Goal: Information Seeking & Learning: Find specific fact

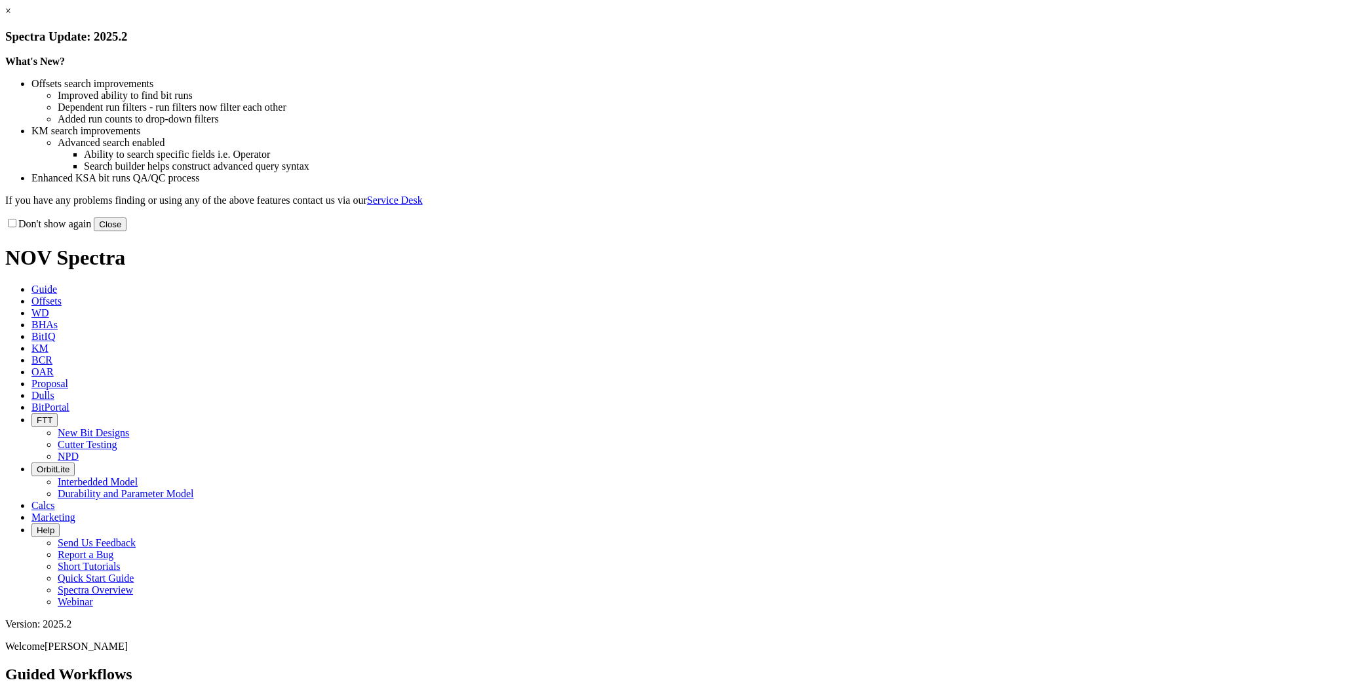
click at [127, 231] on button "Close" at bounding box center [110, 225] width 33 height 14
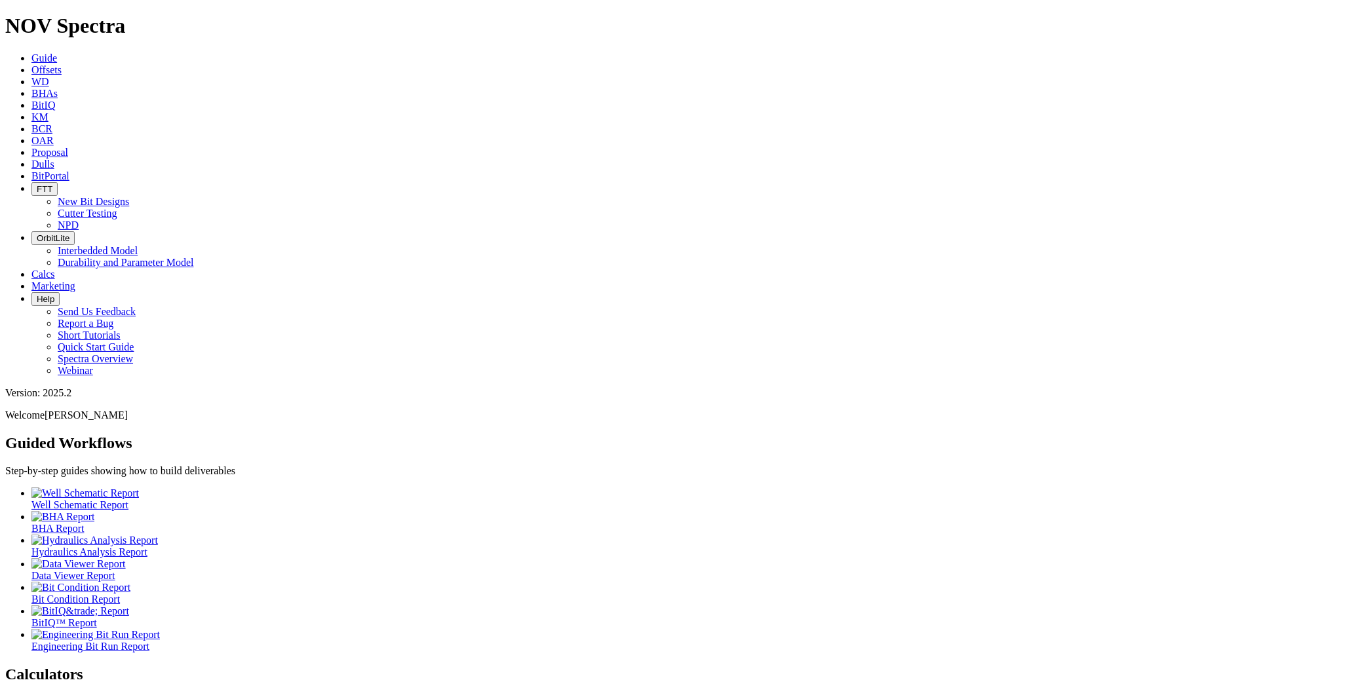
click at [62, 64] on span "Offsets" at bounding box center [46, 69] width 30 height 11
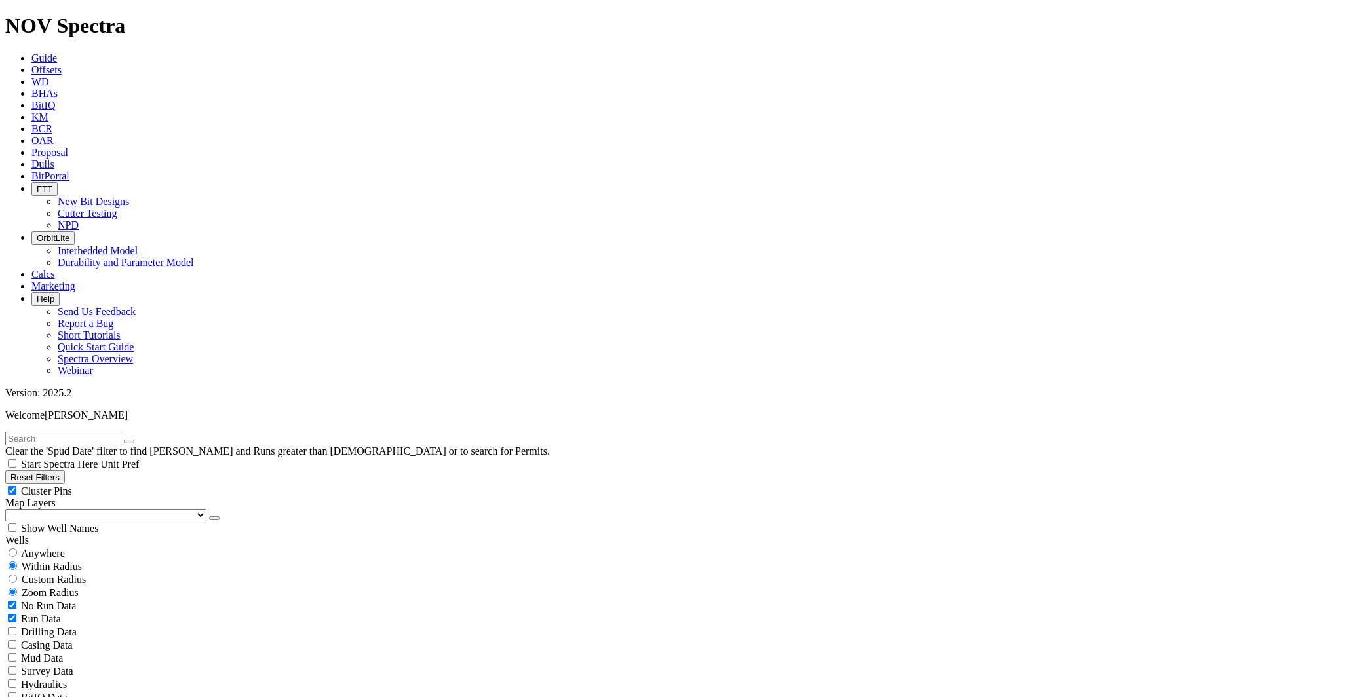
click at [70, 574] on span "Custom Radius" at bounding box center [54, 579] width 64 height 11
radio input "true"
radio input "false"
click at [57, 548] on span "Anywhere" at bounding box center [43, 553] width 44 height 11
radio input "true"
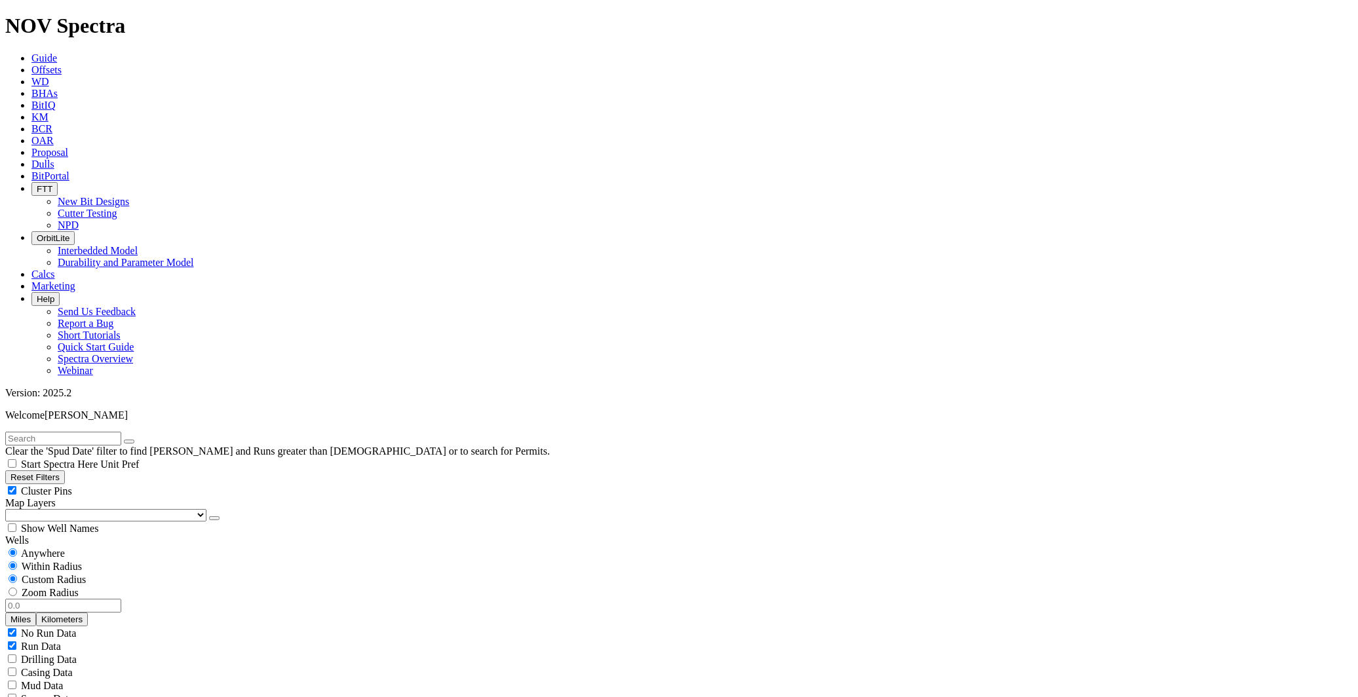
radio input "false"
radio input "true"
click at [82, 561] on span "Within Radius" at bounding box center [52, 566] width 60 height 11
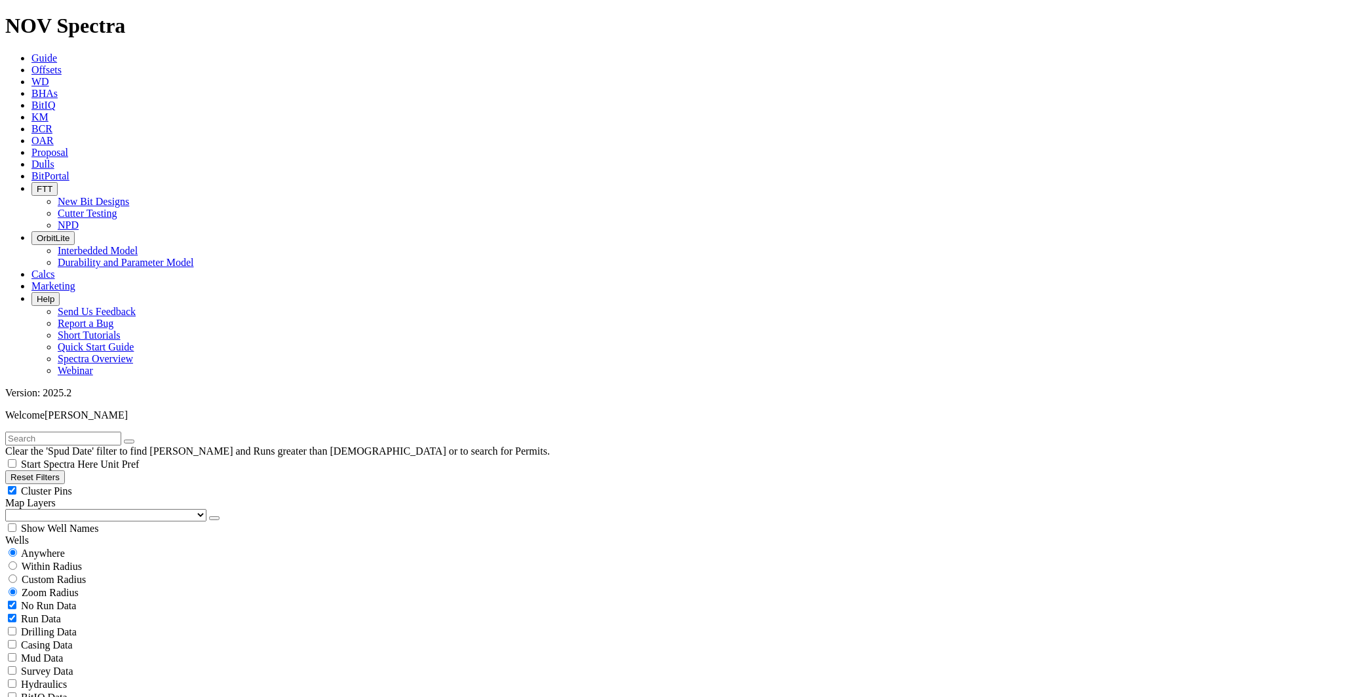
radio input "false"
radio input "true"
click at [82, 561] on span "Within Radius" at bounding box center [52, 566] width 60 height 11
click at [188, 599] on div "No Run Data Run Data Drilling Data Casing Data Mud Data Survey Data Hydraulics …" at bounding box center [679, 671] width 1348 height 144
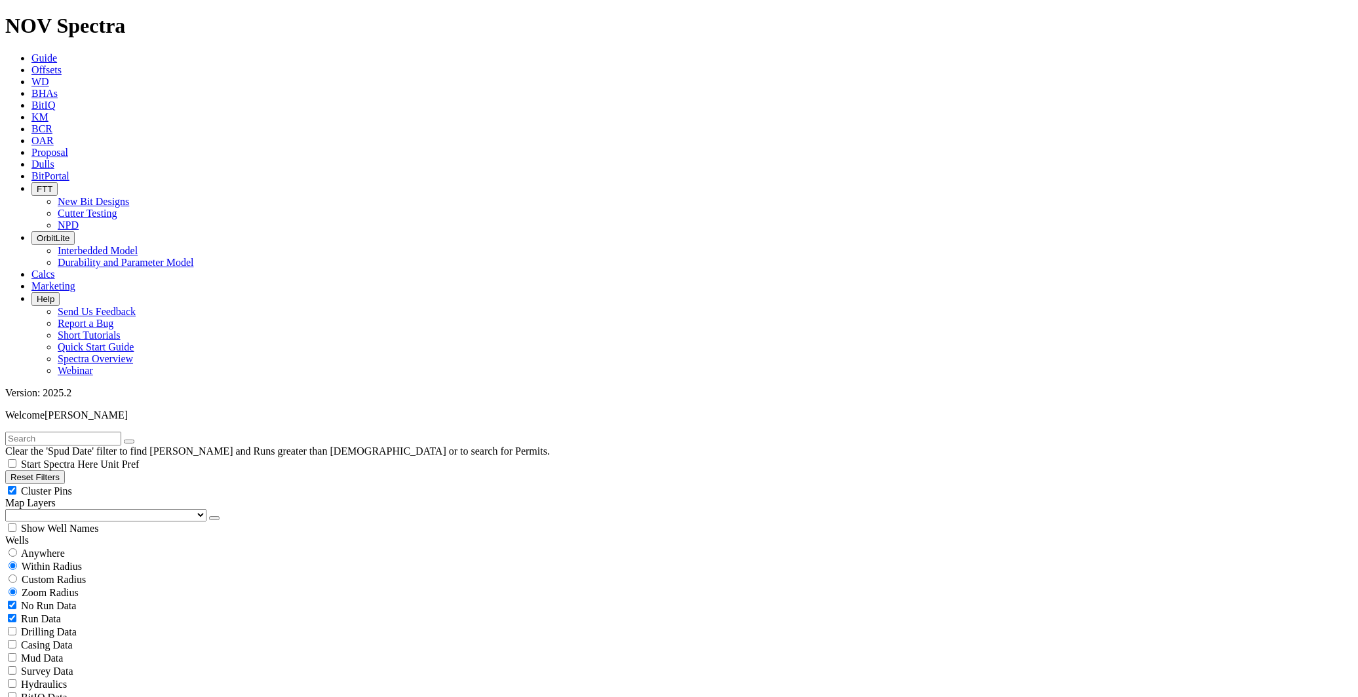
click at [194, 535] on div "Wells" at bounding box center [679, 541] width 1348 height 12
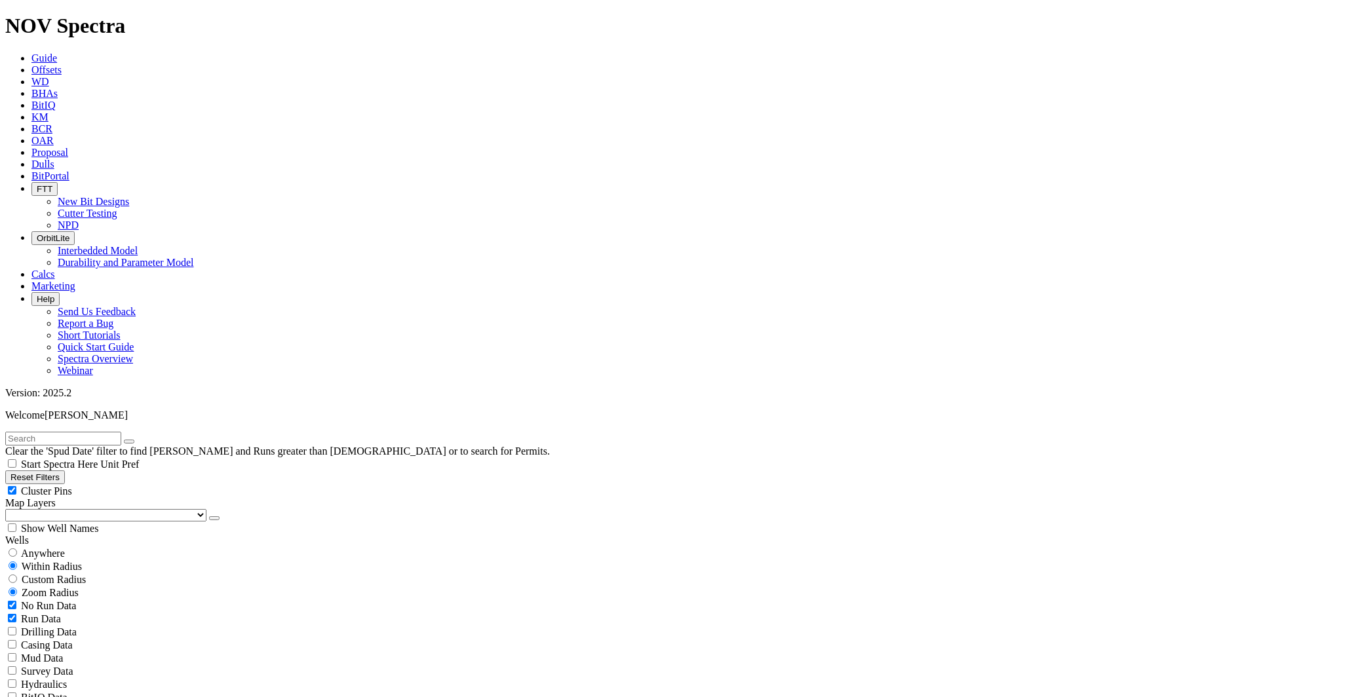
type input "[DATE]"
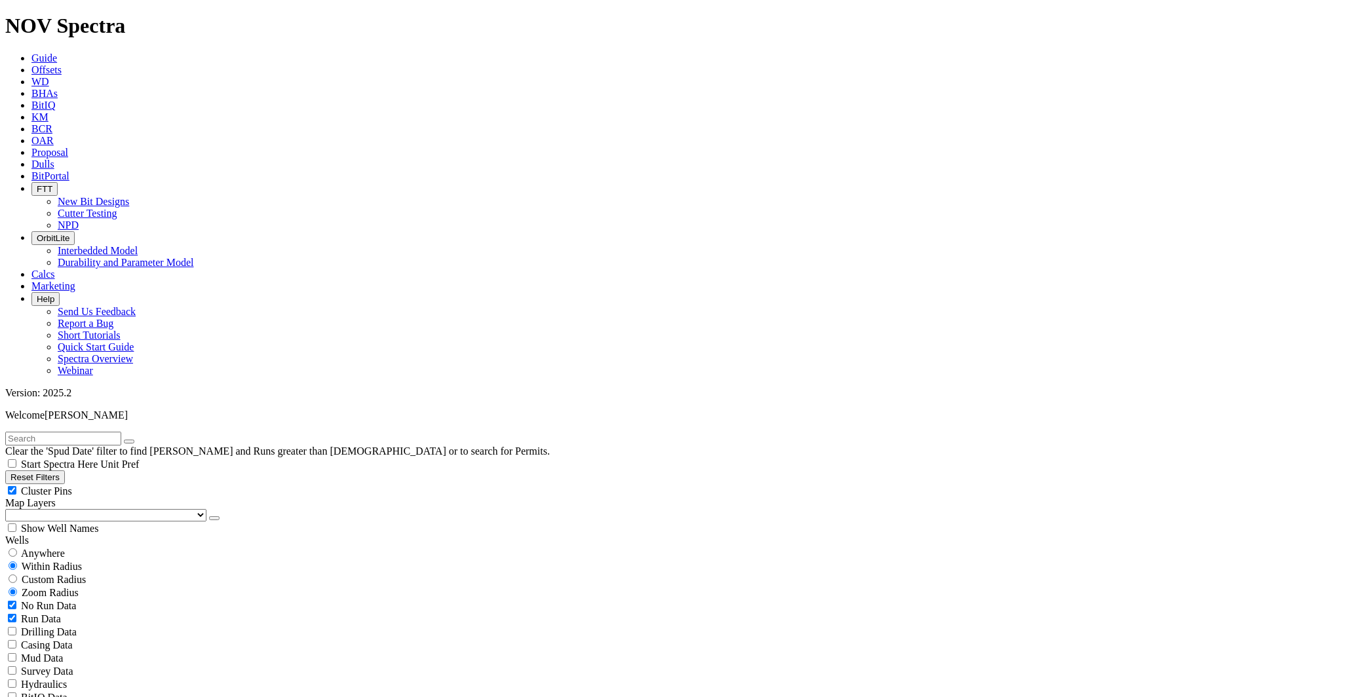
select select "8.75"
checkbox input "false"
select select "? number:8.75 ?"
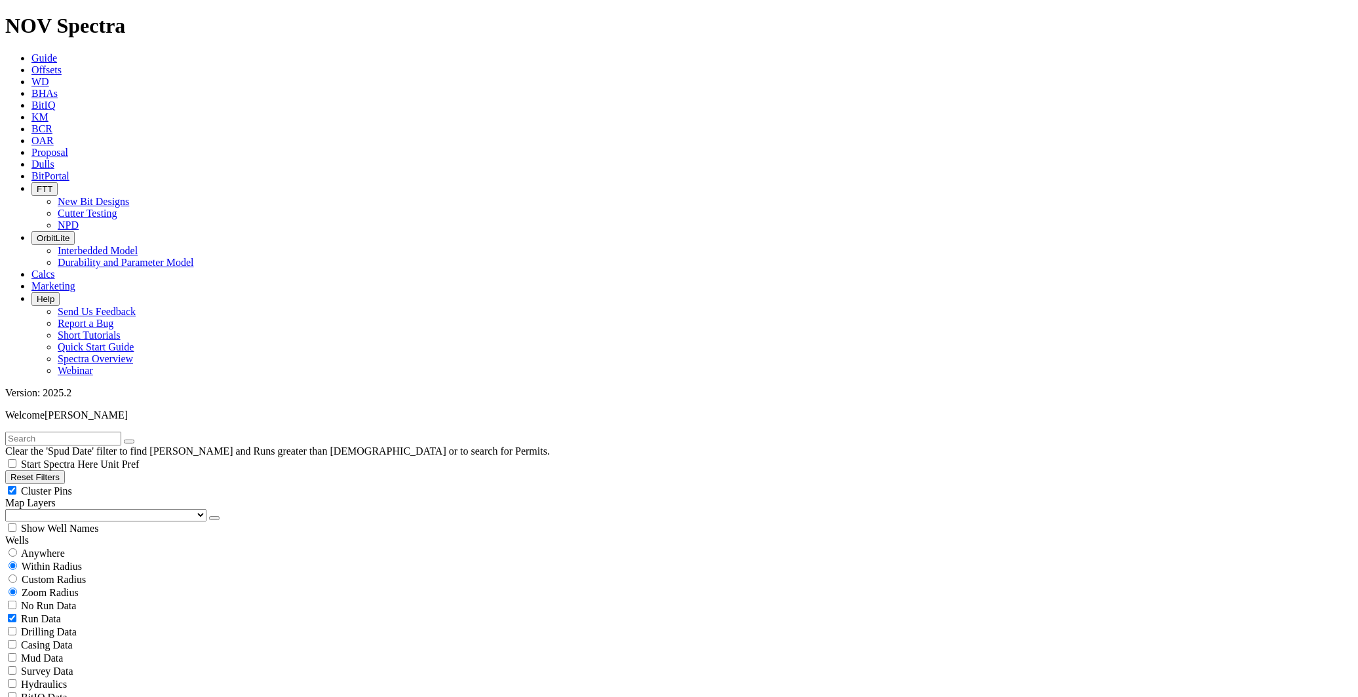
select select "? object:105344 ?"
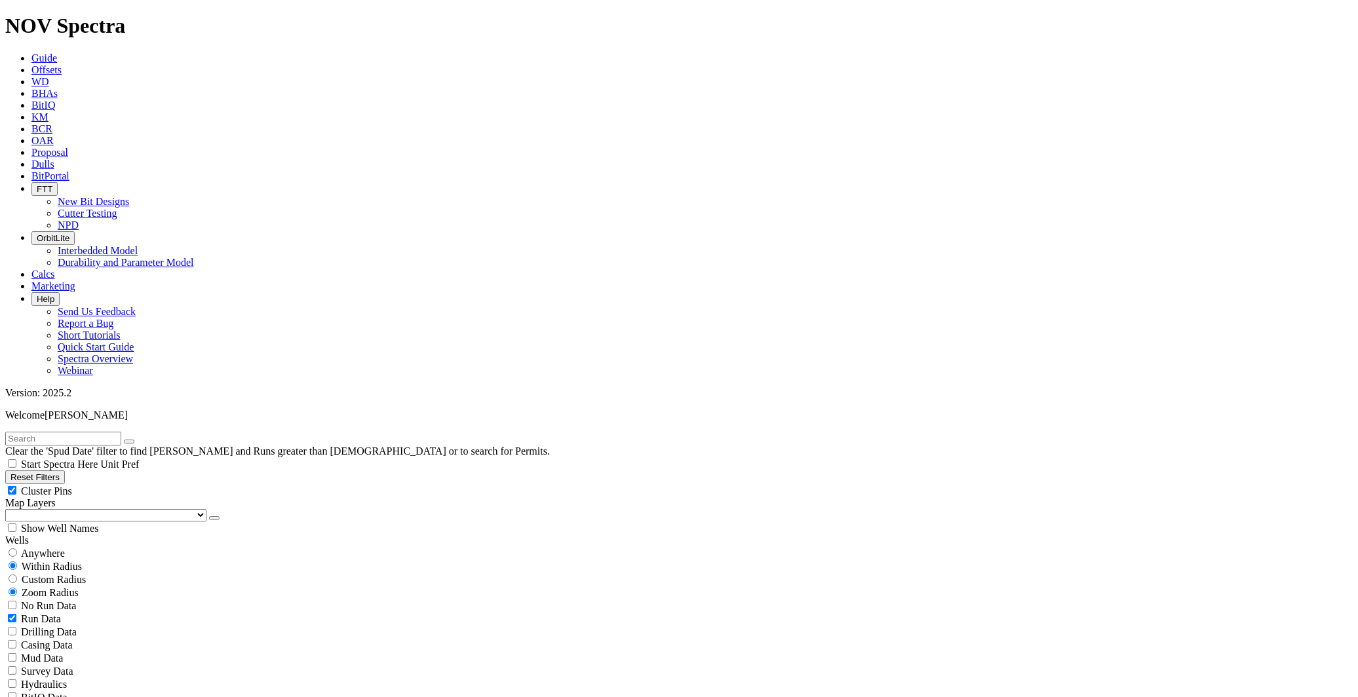
type input "[DATE]"
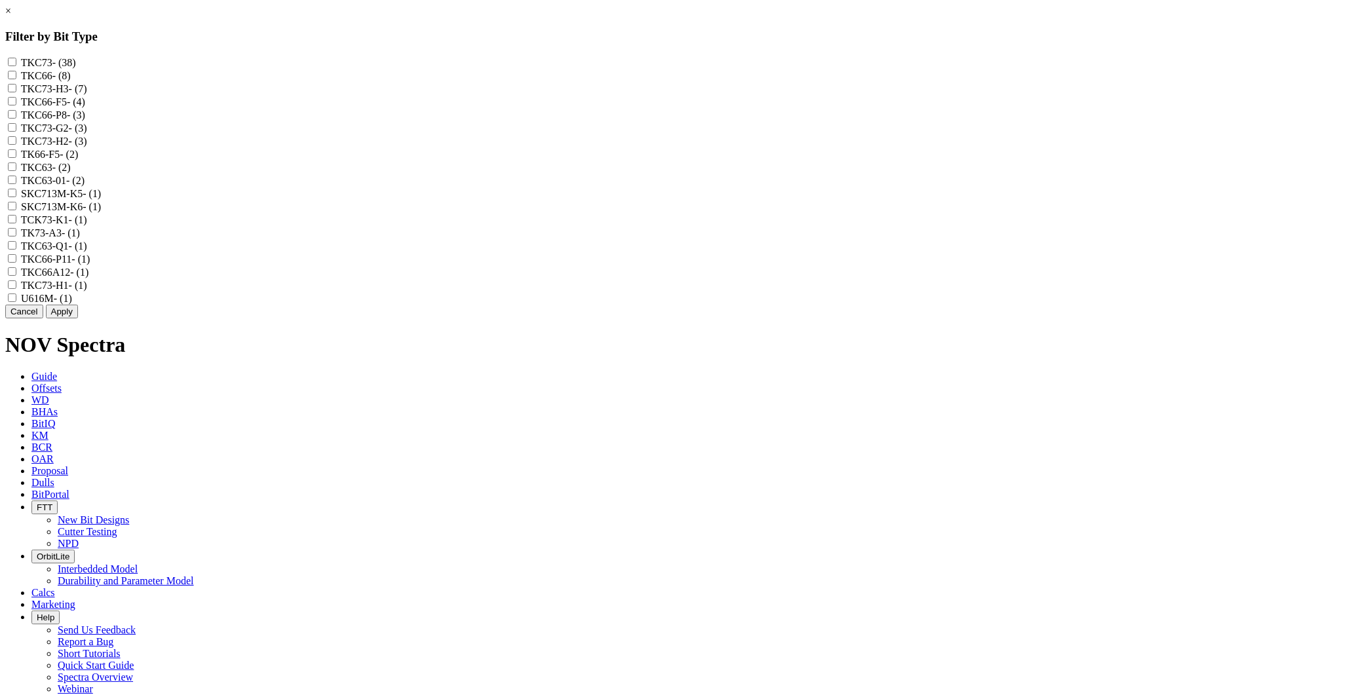
click at [43, 319] on button "Cancel" at bounding box center [24, 312] width 38 height 14
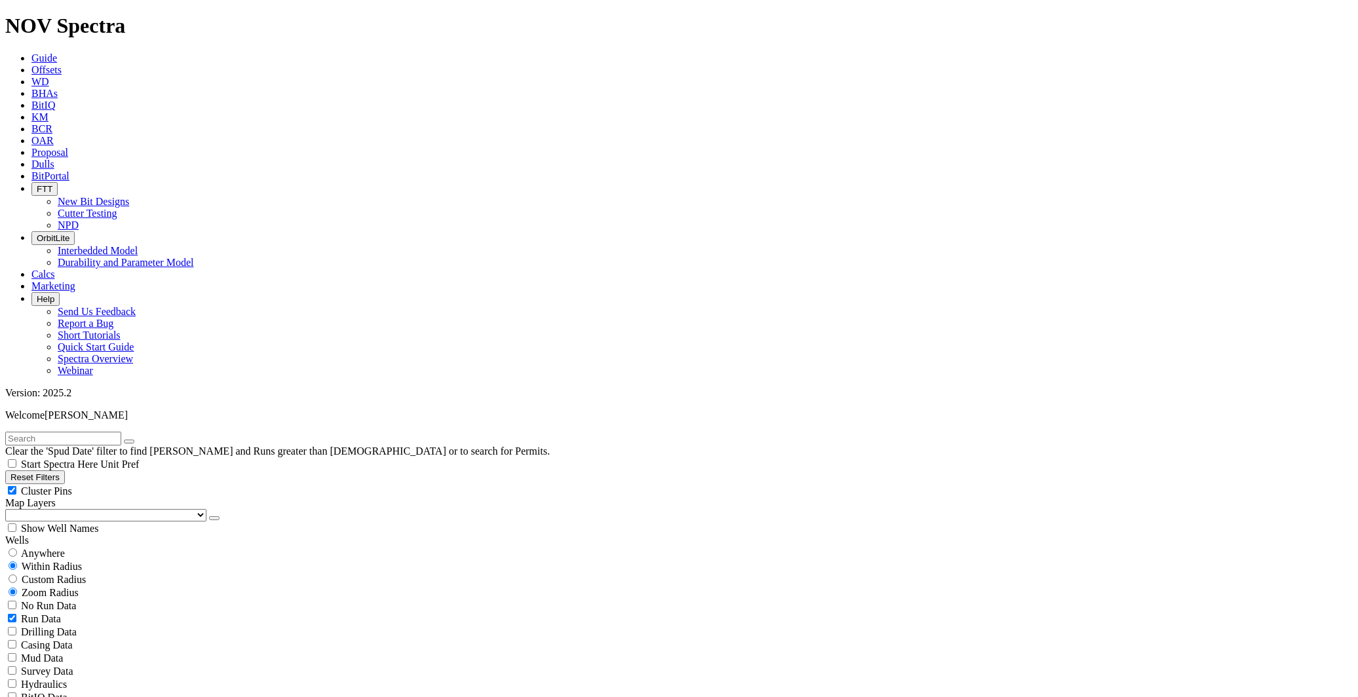
click at [77, 432] on input "text" at bounding box center [63, 439] width 116 height 14
type input "5"
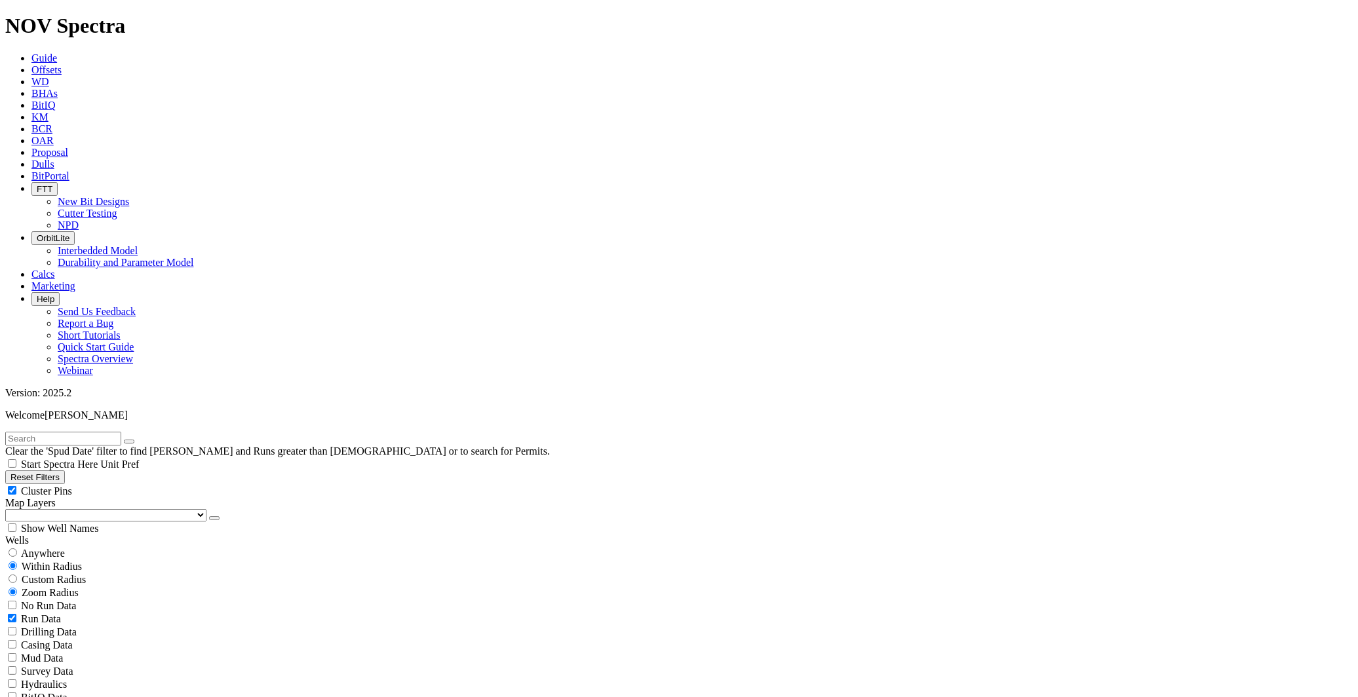
select select "? number:8.5 ?"
click at [65, 471] on button "Reset Filters" at bounding box center [35, 478] width 60 height 14
checkbox input "true"
type input "[DATE]"
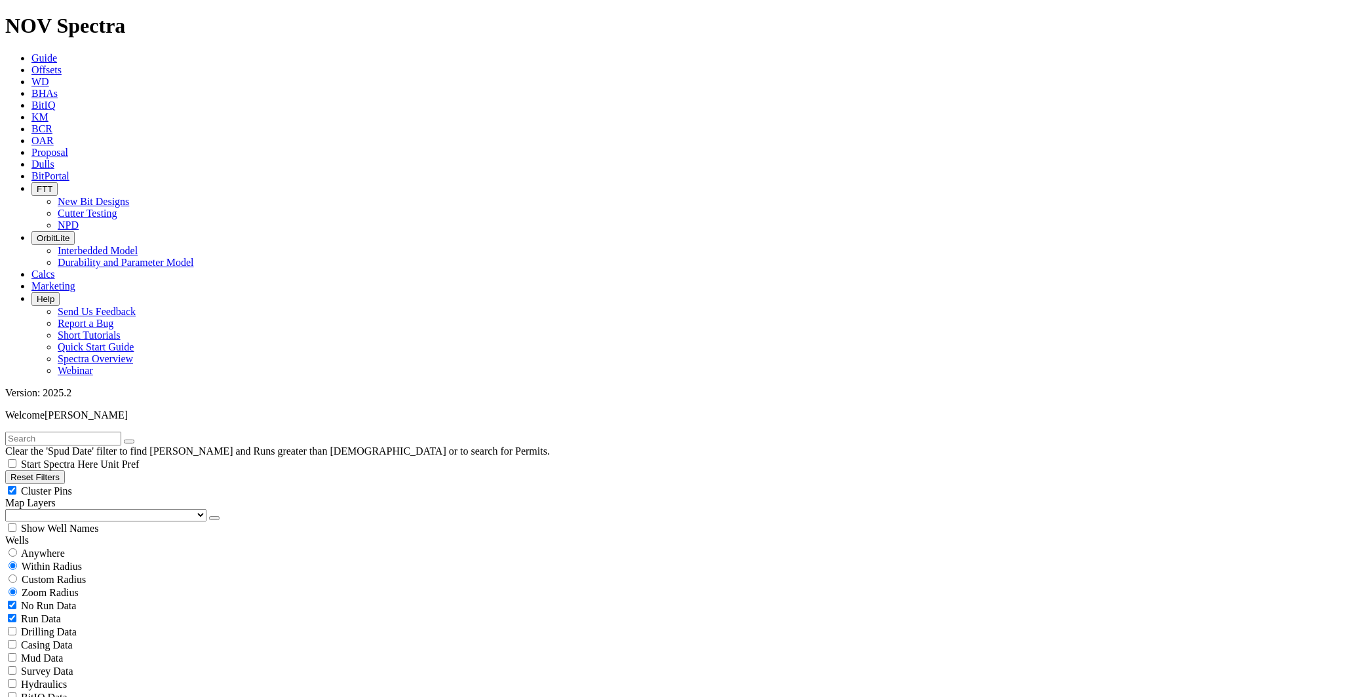
select select
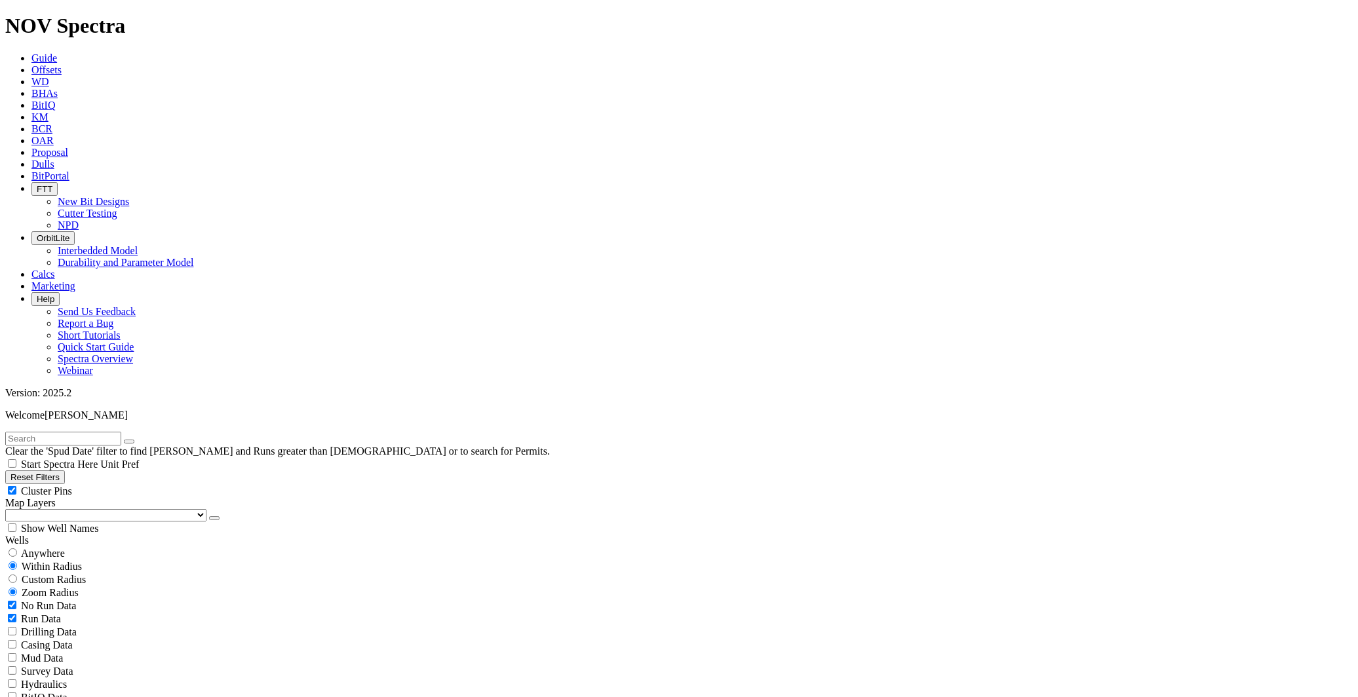
type input "[DATE]"
click at [88, 432] on input "text" at bounding box center [63, 439] width 116 height 14
paste input "B821-01"
type input "B821-01"
click at [129, 442] on icon "button" at bounding box center [129, 442] width 0 height 0
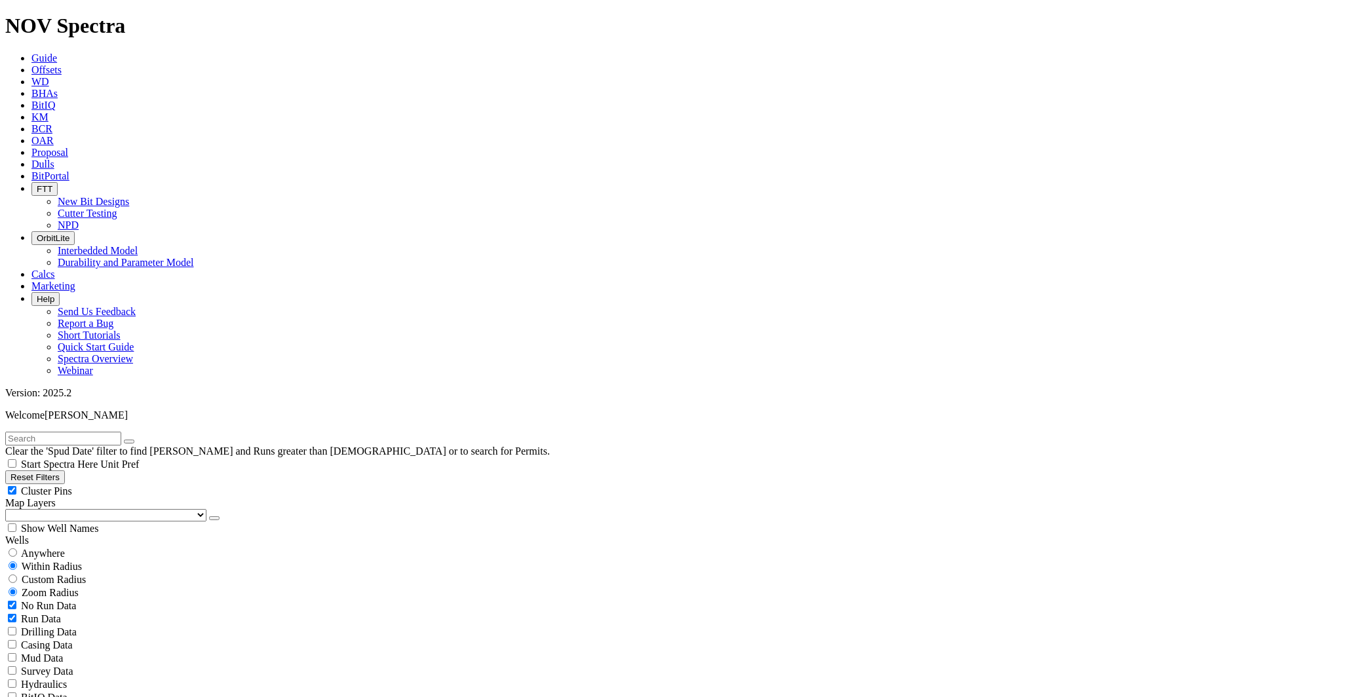
click at [45, 432] on input "text" at bounding box center [63, 439] width 116 height 14
click at [12, 432] on input "53-L1" at bounding box center [63, 439] width 116 height 14
type input "TKC53-L1"
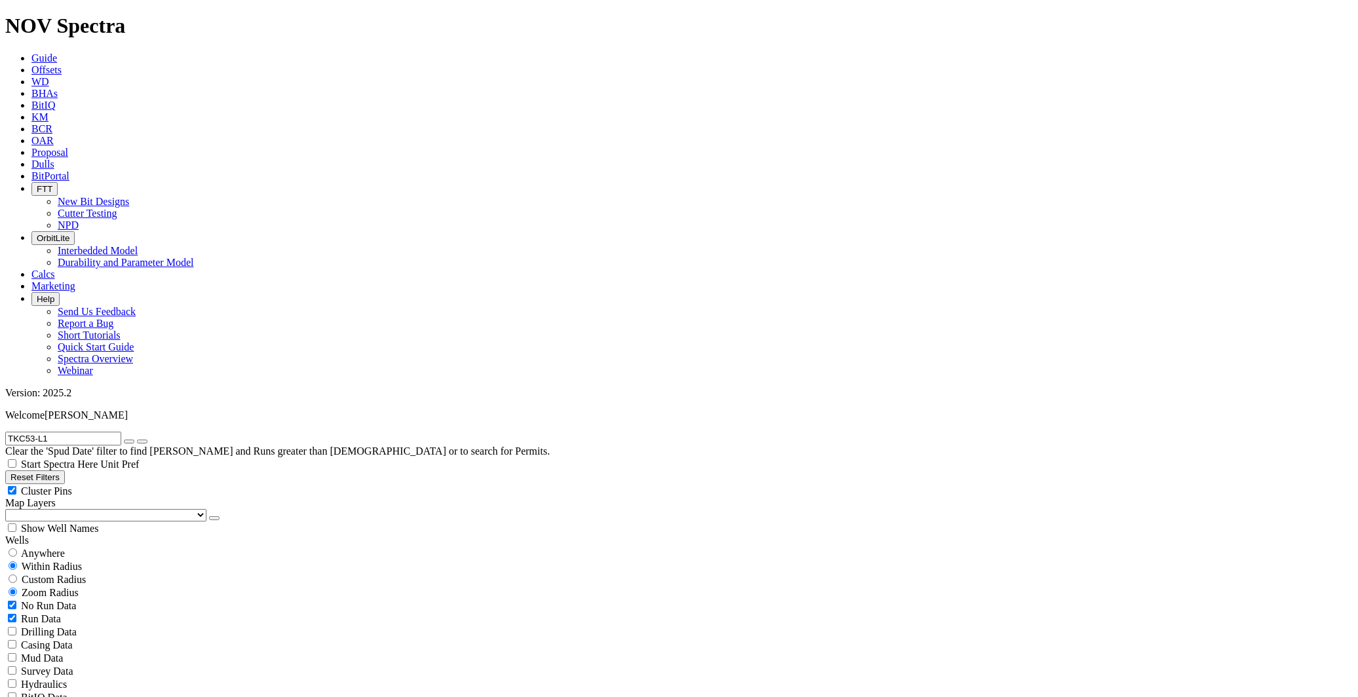
drag, startPoint x: 160, startPoint y: 54, endPoint x: 119, endPoint y: 55, distance: 40.6
click at [129, 442] on icon "button" at bounding box center [129, 442] width 0 height 0
click at [70, 432] on input "text" at bounding box center [63, 439] width 116 height 14
paste input "A295620"
type input "A295621"
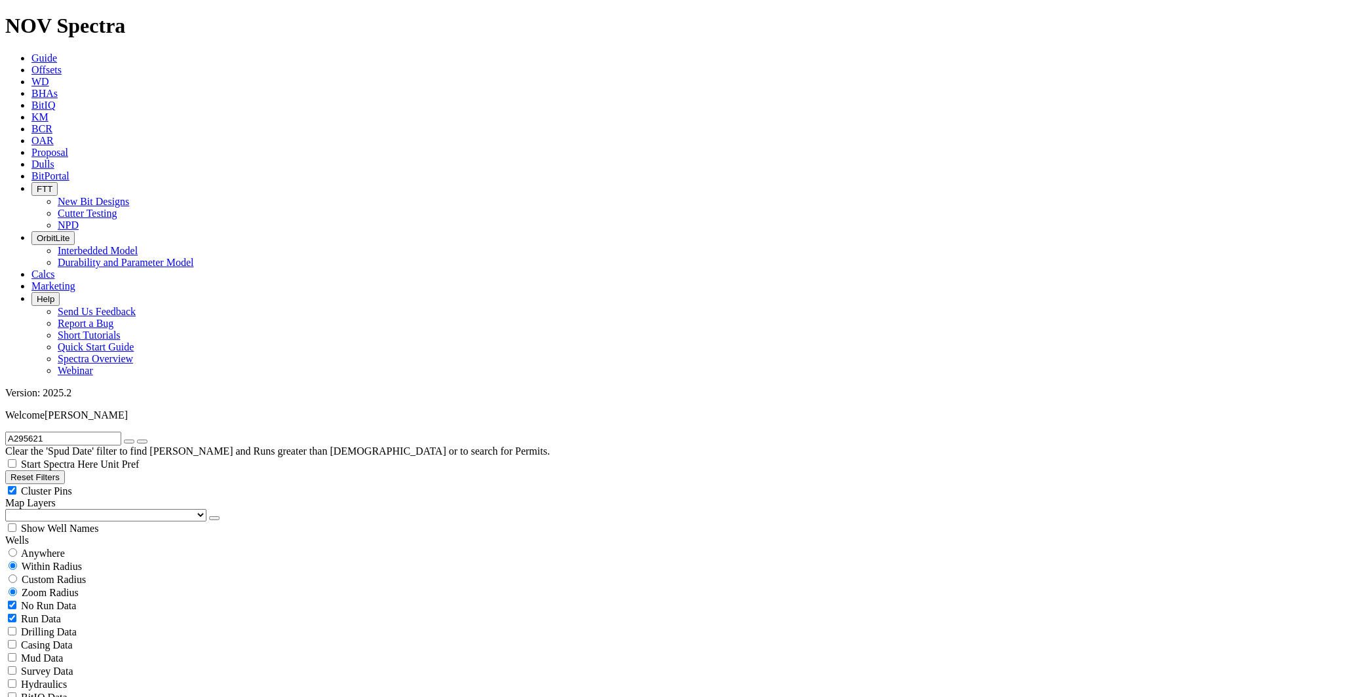
click at [65, 471] on button "Reset Filters" at bounding box center [35, 478] width 60 height 14
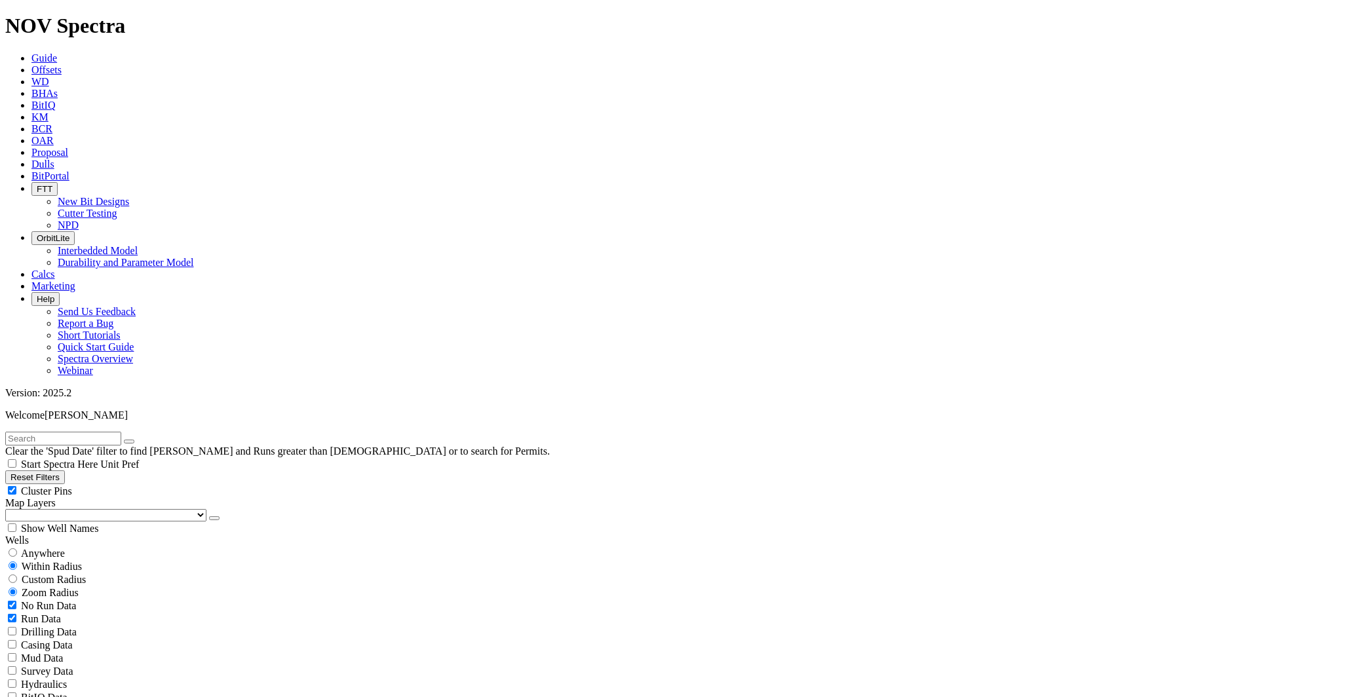
type input "1/1/21"
click at [54, 432] on div "Clear the 'Spud Date' filter to find [PERSON_NAME] and Runs greater than [DEMOG…" at bounding box center [679, 445] width 1348 height 26
click at [55, 432] on input "text" at bounding box center [63, 439] width 116 height 14
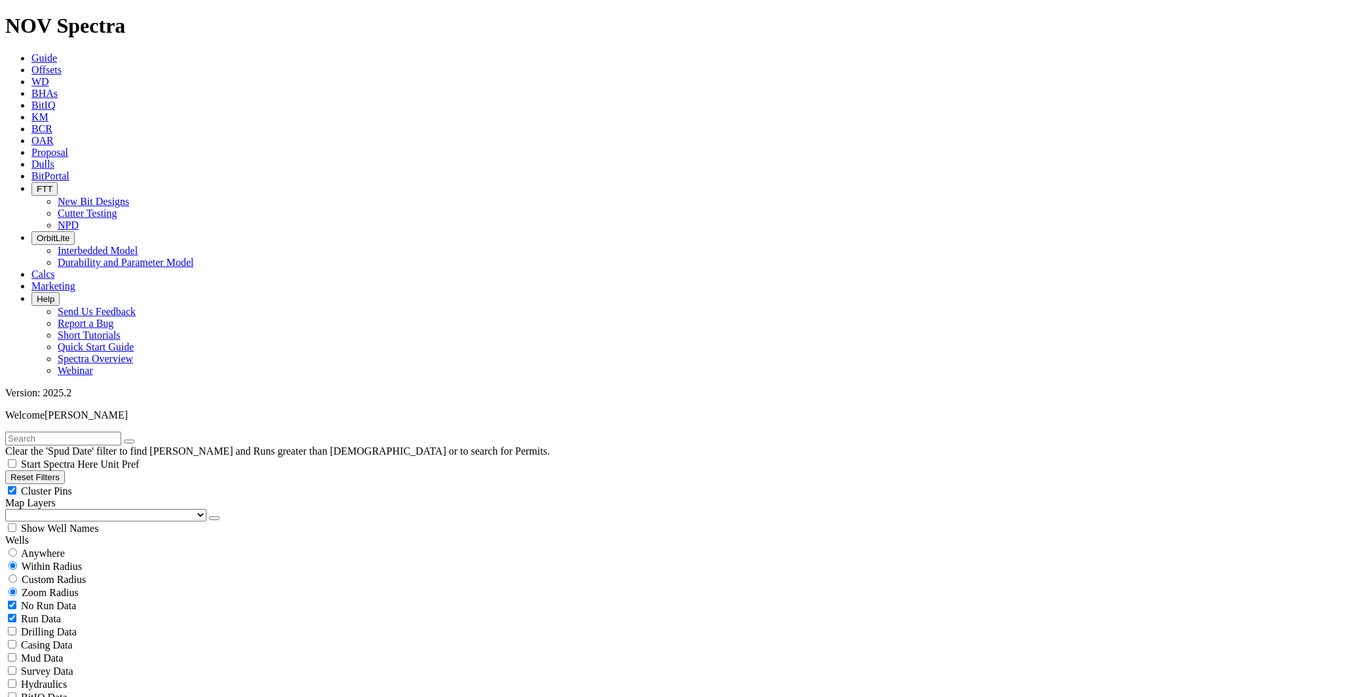
paste input "A295620"
type input "A295620"
click at [134, 440] on button "button" at bounding box center [129, 442] width 10 height 4
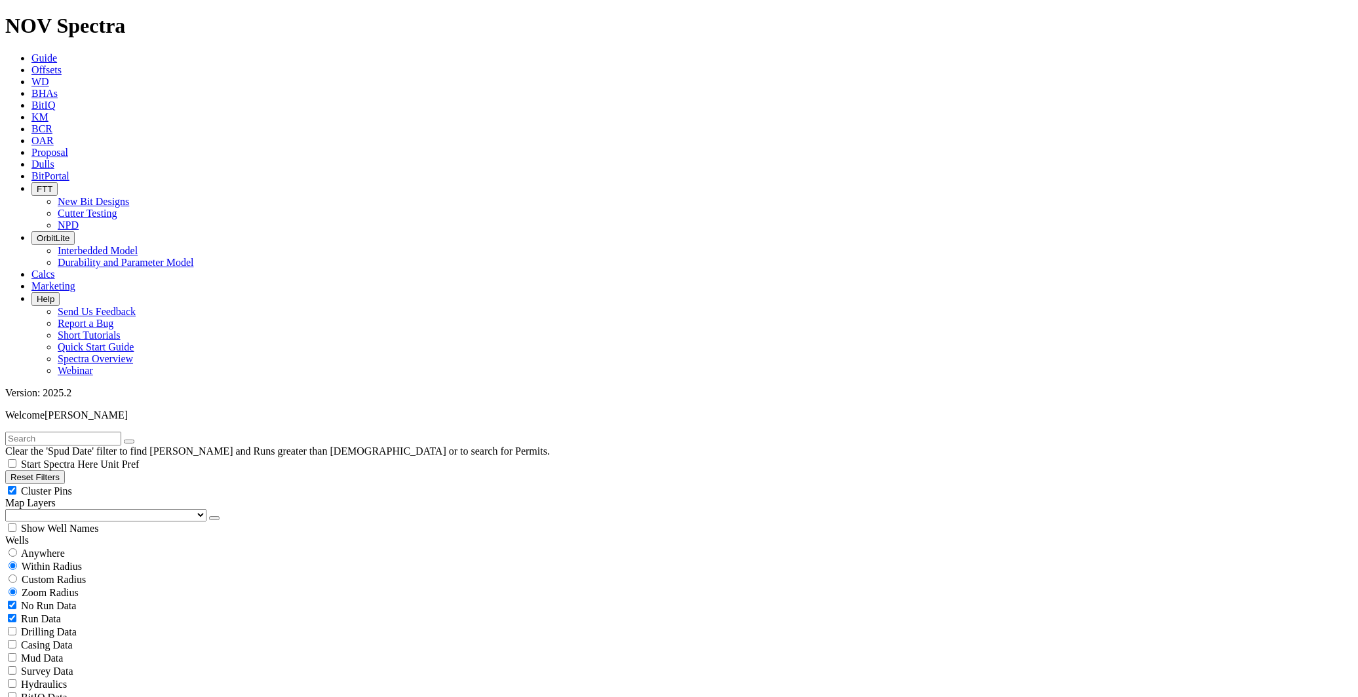
select select "8.75"
checkbox input "false"
select select "? number:8.75 ?"
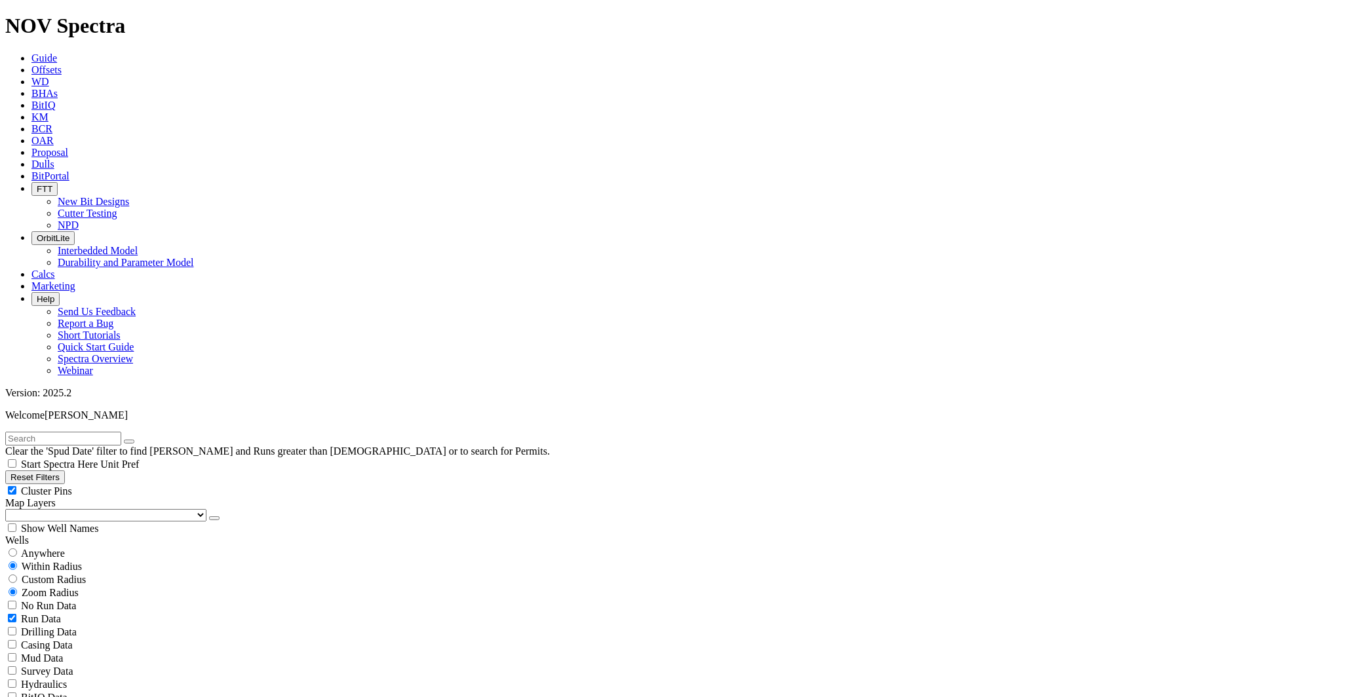
click at [73, 432] on input "text" at bounding box center [63, 439] width 116 height 14
paste input "A295620"
type input "A295620"
click at [129, 442] on icon "button" at bounding box center [129, 442] width 0 height 0
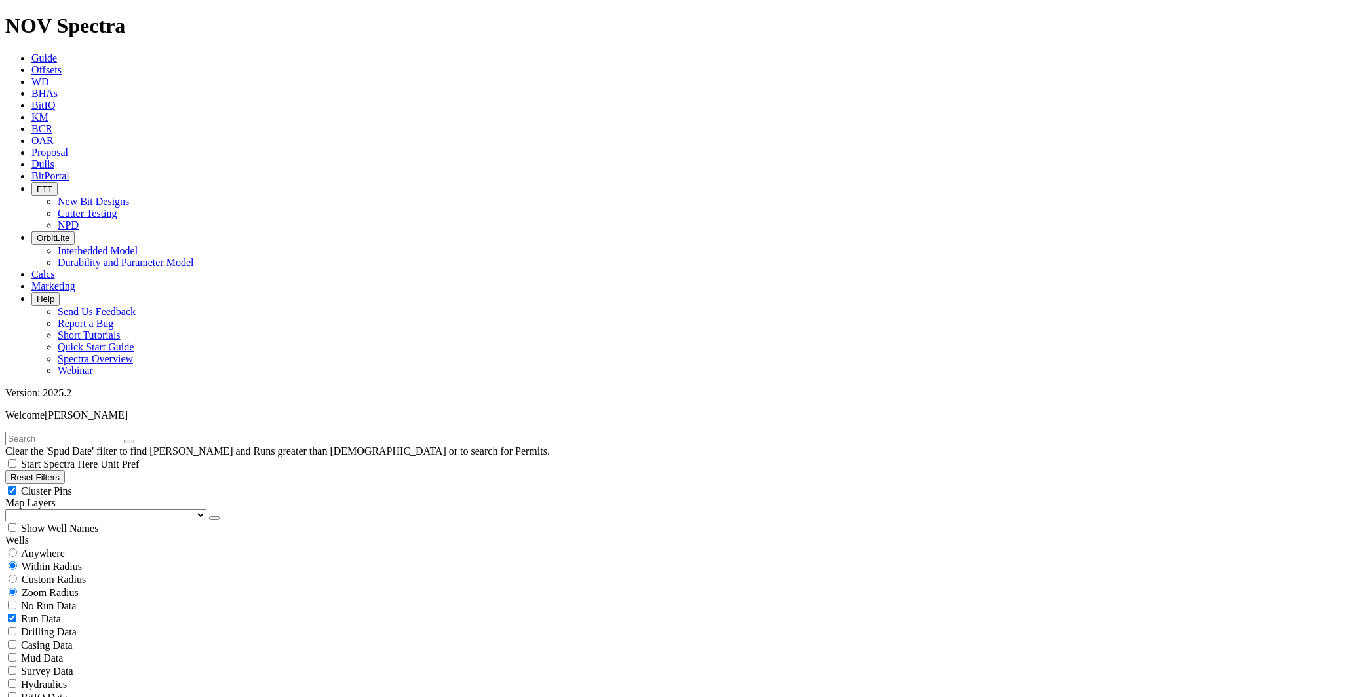
click at [70, 432] on input "text" at bounding box center [63, 439] width 116 height 14
click at [79, 432] on input "text" at bounding box center [63, 439] width 116 height 14
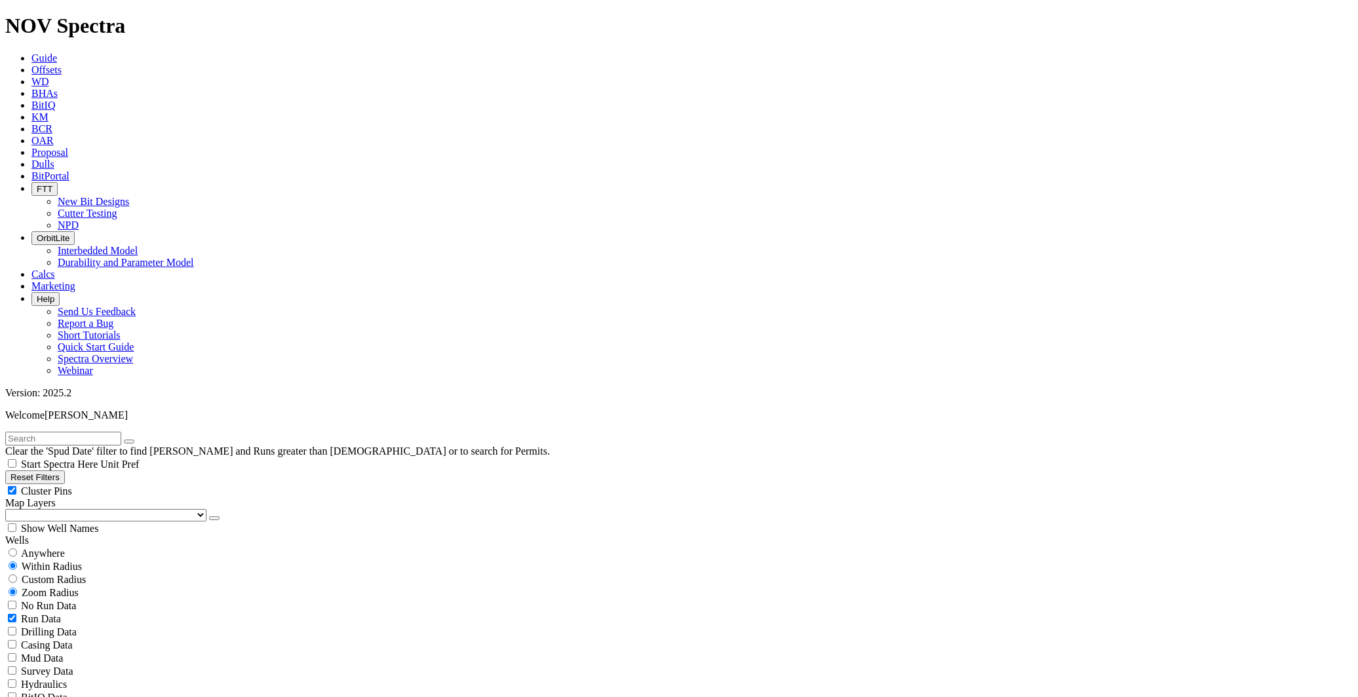
scroll to position [364, 0]
select select "? number:8.5 ?"
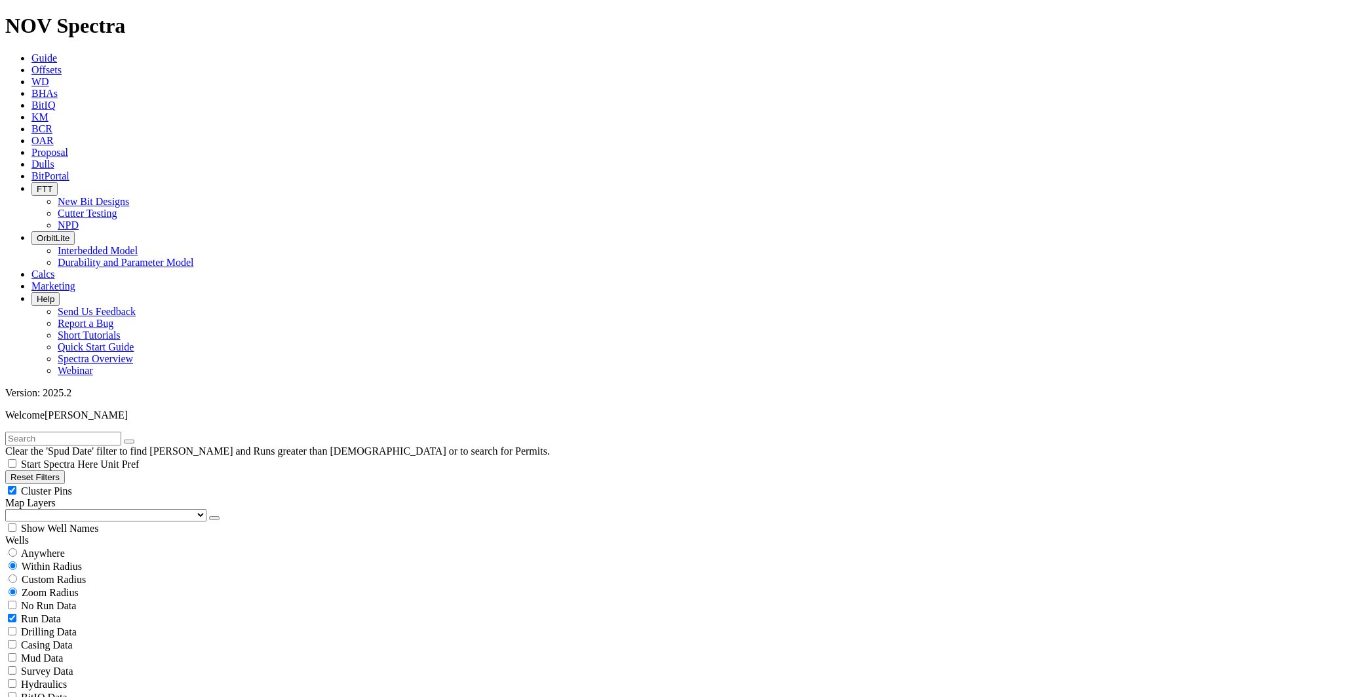
scroll to position [364, 0]
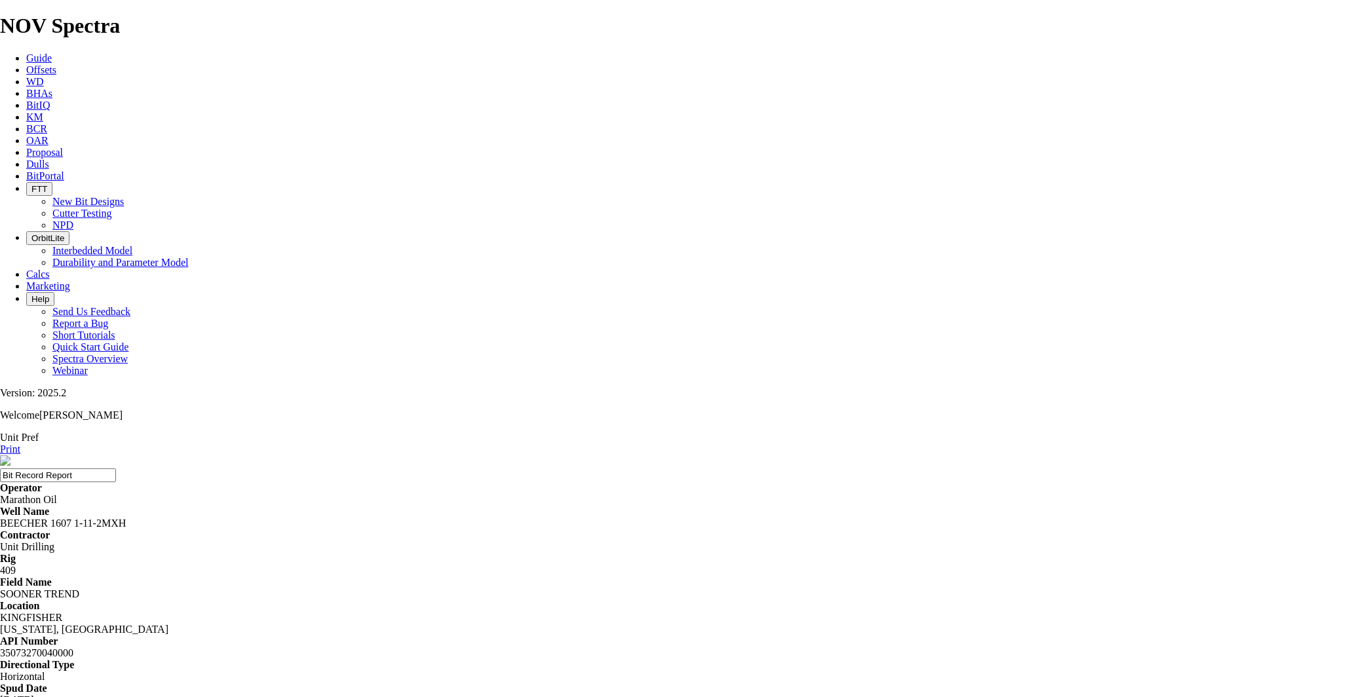
click at [20, 444] on link "Print" at bounding box center [10, 449] width 20 height 11
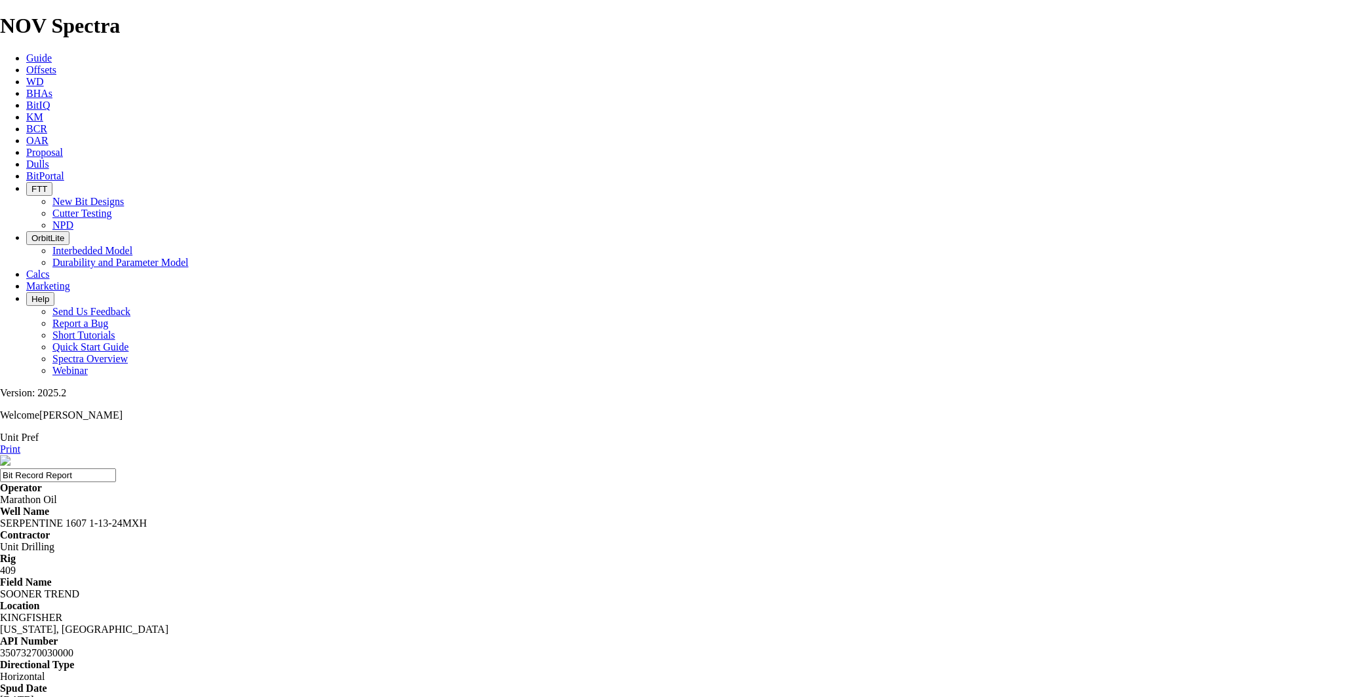
click at [20, 444] on link "Print" at bounding box center [10, 449] width 20 height 11
drag, startPoint x: 142, startPoint y: 156, endPoint x: 189, endPoint y: 138, distance: 50.6
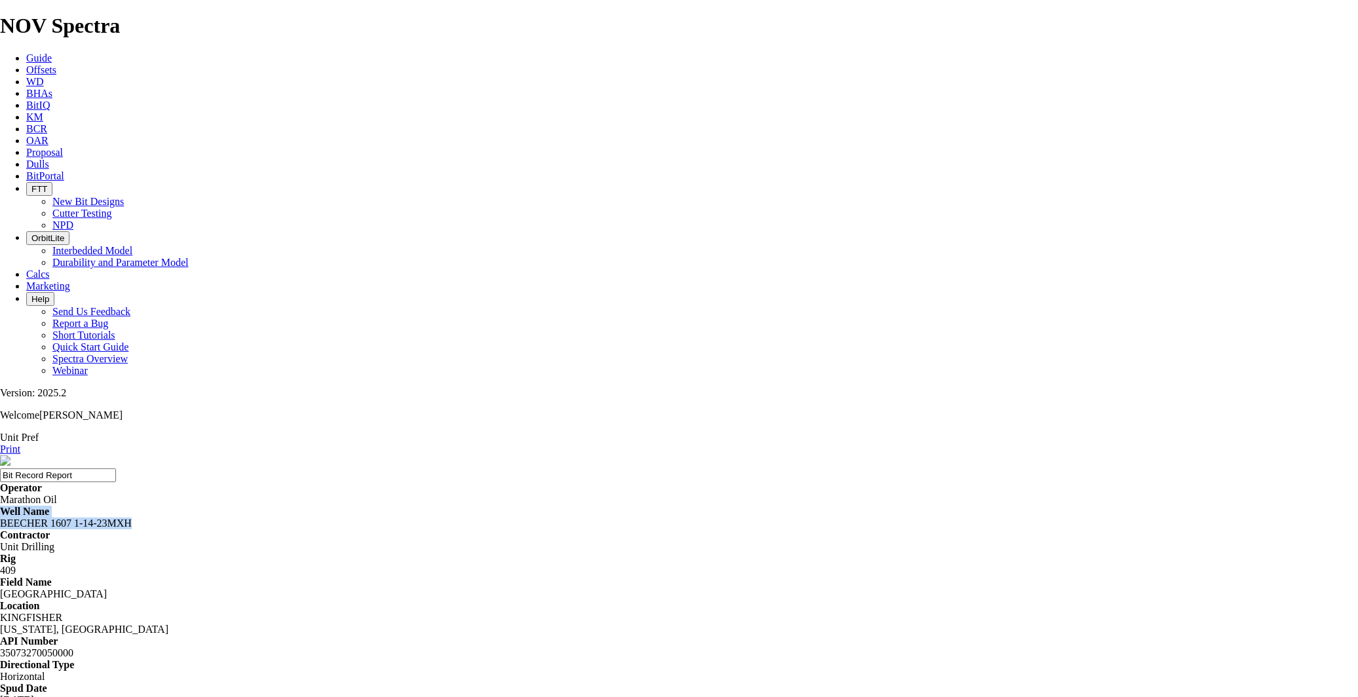
drag, startPoint x: 462, startPoint y: 141, endPoint x: 488, endPoint y: 147, distance: 27.7
click at [488, 482] on div "Operator Marathon Oil Well Name BEECHER 1607 1-14-23MXH Contractor Unit Drillin…" at bounding box center [679, 623] width 1358 height 283
drag, startPoint x: 488, startPoint y: 147, endPoint x: 494, endPoint y: 159, distance: 12.3
click at [494, 482] on div "Operator Marathon Oil Well Name BEECHER 1607 1-14-23MXH Contractor Unit Drillin…" at bounding box center [679, 623] width 1358 height 283
click at [490, 518] on div "BEECHER 1607 1-14-23MXH" at bounding box center [679, 524] width 1358 height 12
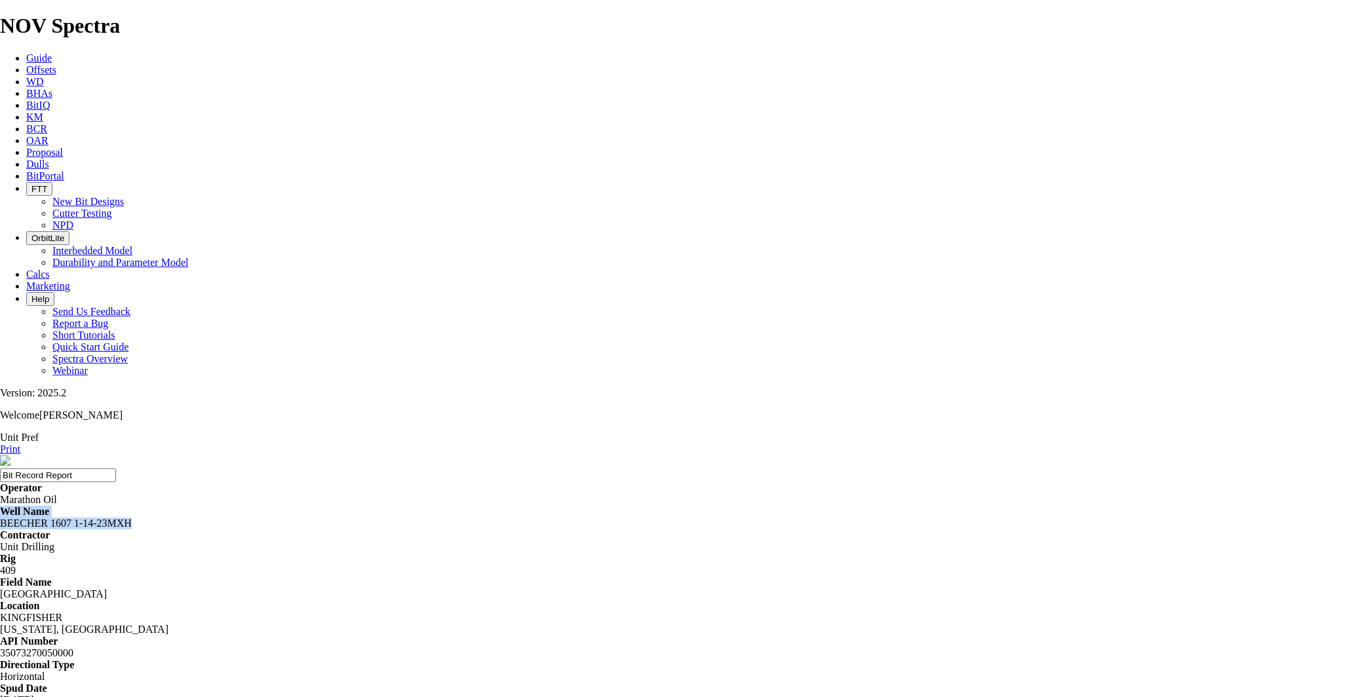
drag, startPoint x: 488, startPoint y: 155, endPoint x: 455, endPoint y: 144, distance: 34.6
click at [455, 482] on div "Operator Marathon Oil Well Name BEECHER 1607 1-14-23MXH Contractor Unit Drillin…" at bounding box center [679, 623] width 1358 height 283
drag, startPoint x: 455, startPoint y: 144, endPoint x: 477, endPoint y: 152, distance: 23.0
click at [455, 494] on div "Marathon Oil" at bounding box center [679, 500] width 1358 height 12
drag, startPoint x: 490, startPoint y: 153, endPoint x: 459, endPoint y: 145, distance: 32.6
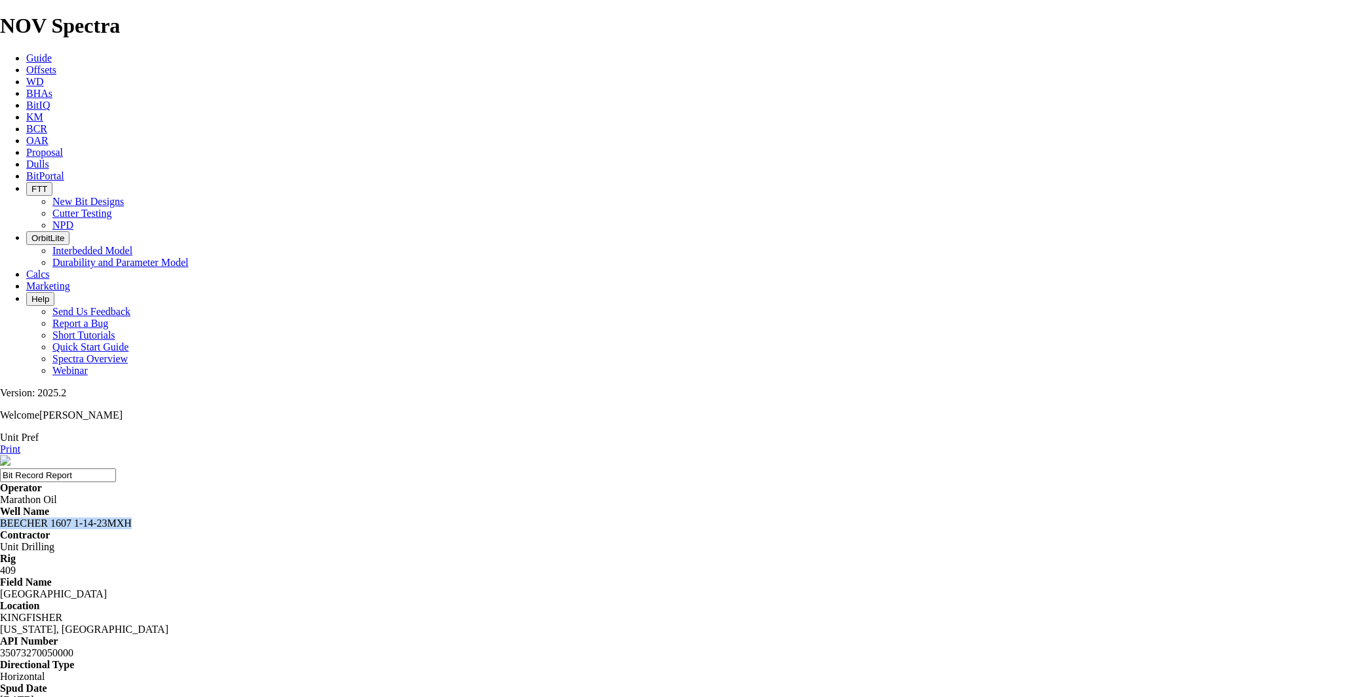
click at [459, 518] on div "BEECHER 1607 1-14-23MXH" at bounding box center [679, 524] width 1358 height 12
copy div "BEECHER 1607 1-14-23MXH"
click at [0, 444] on icon at bounding box center [0, 449] width 0 height 11
click at [1125, 432] on bit-record-report-component "Unit Pref Print Bit Record Report Operator Marathon Oil Well Name BEECHER 1607 …" at bounding box center [679, 649] width 1358 height 435
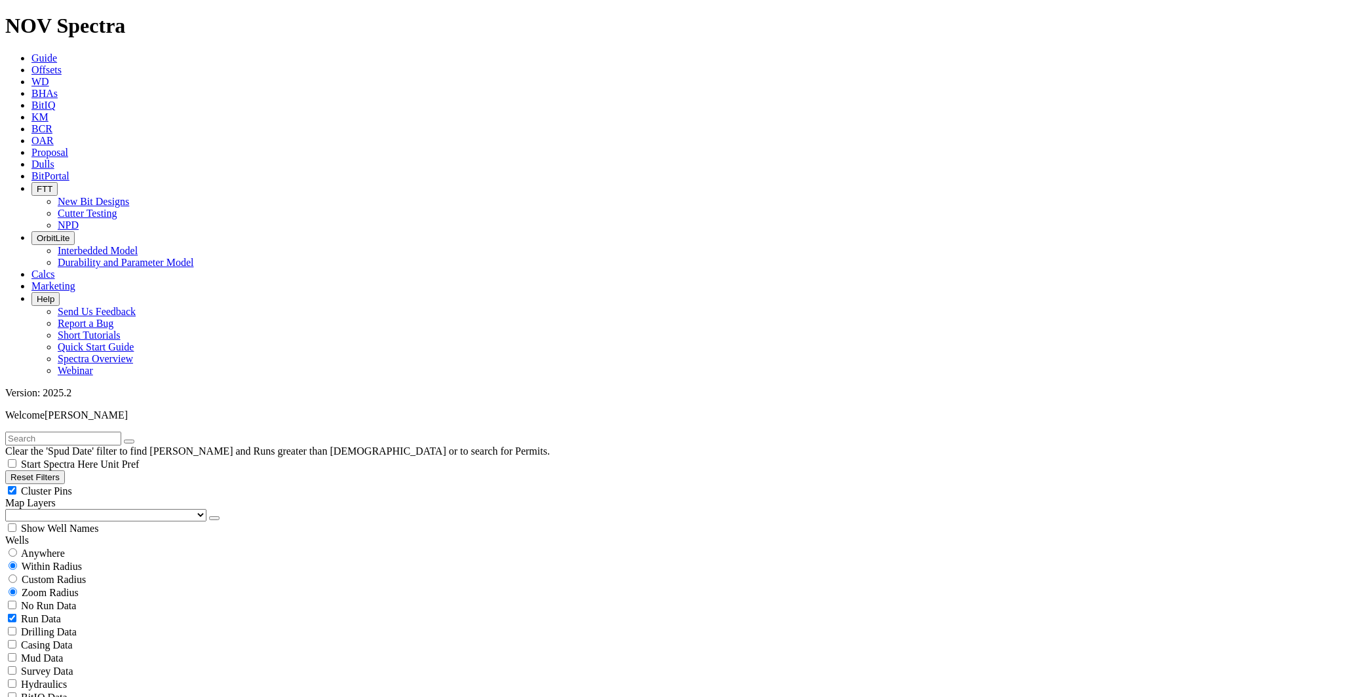
scroll to position [364, 0]
select select
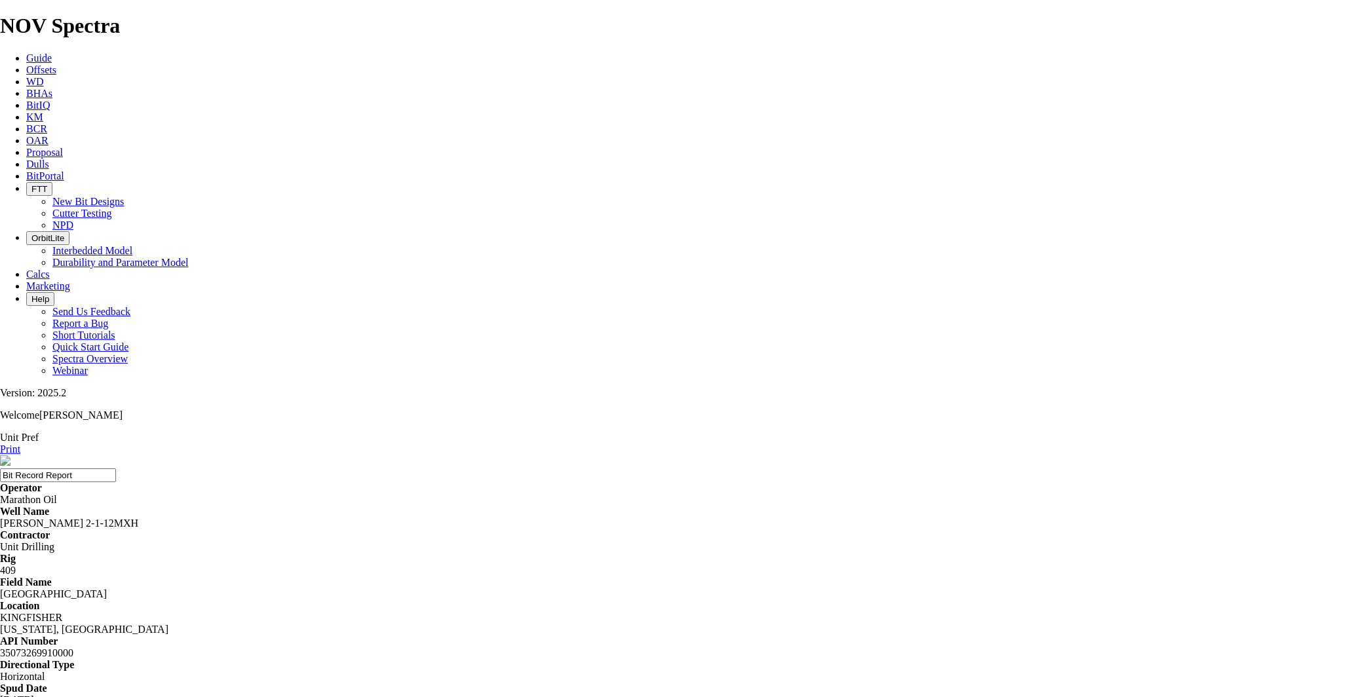
click at [0, 444] on icon at bounding box center [0, 449] width 0 height 11
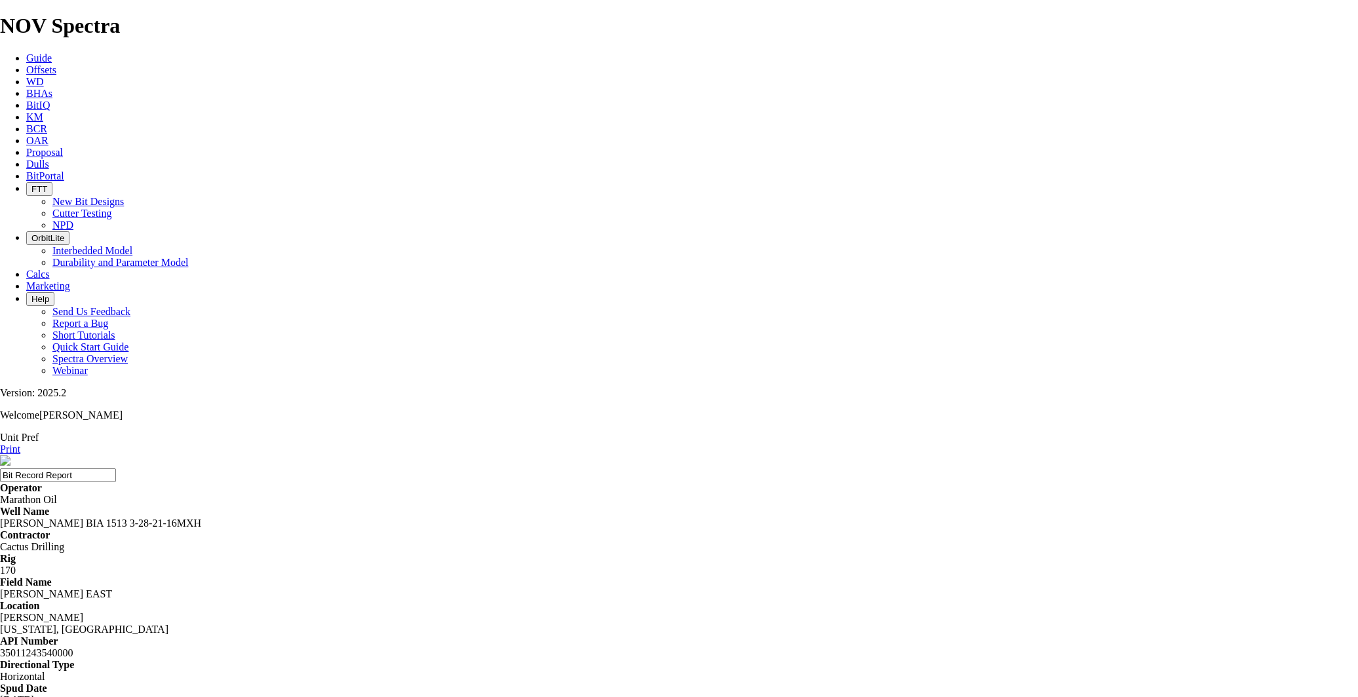
click at [0, 444] on icon at bounding box center [0, 449] width 0 height 11
click at [1105, 432] on bit-record-report-component "Unit Pref Print Bit Record Report Operator Marathon Oil Well Name SPANGLER BIA …" at bounding box center [679, 685] width 1358 height 507
